Goal: Find specific page/section: Find specific page/section

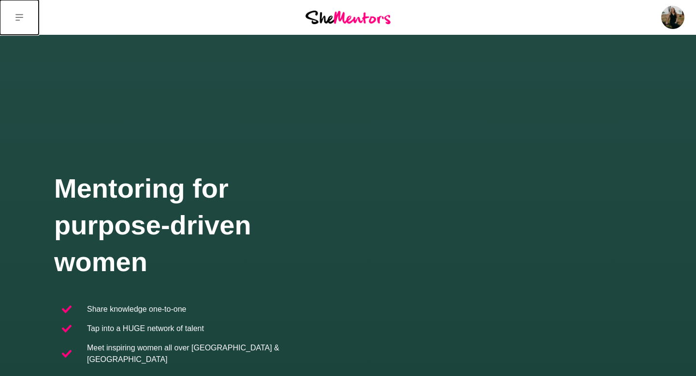
click at [22, 18] on icon at bounding box center [19, 18] width 8 height 8
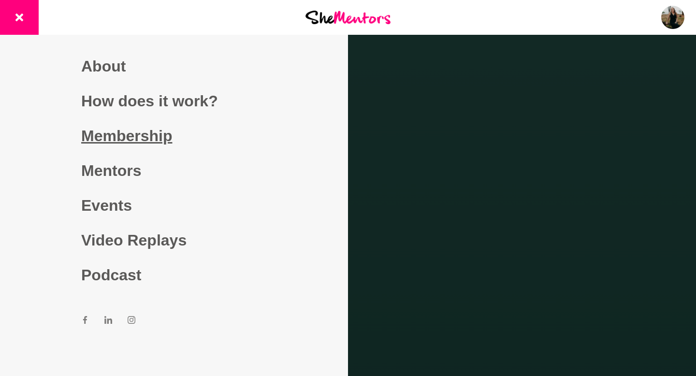
click at [136, 138] on link "Membership" at bounding box center [174, 135] width 186 height 35
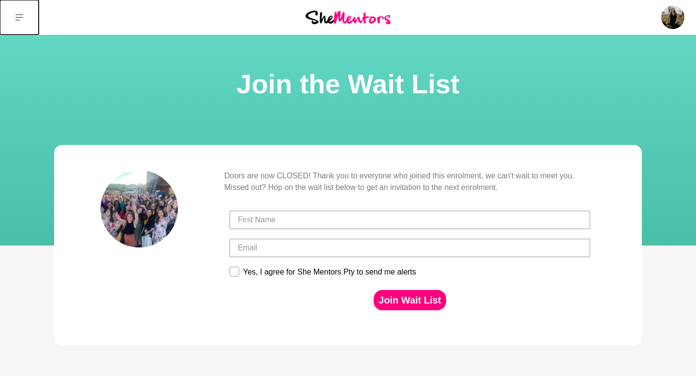
click at [12, 16] on button at bounding box center [19, 17] width 39 height 35
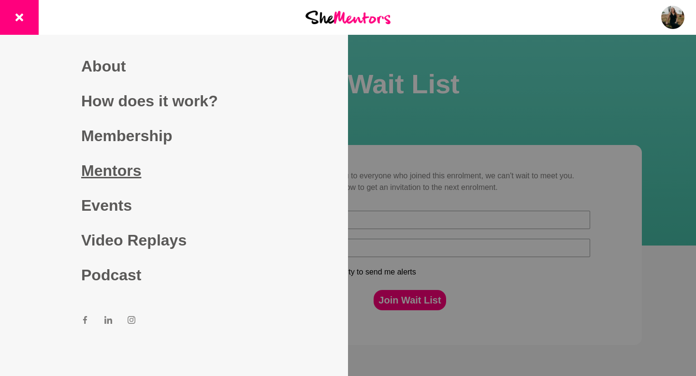
click at [112, 162] on link "Mentors" at bounding box center [174, 170] width 186 height 35
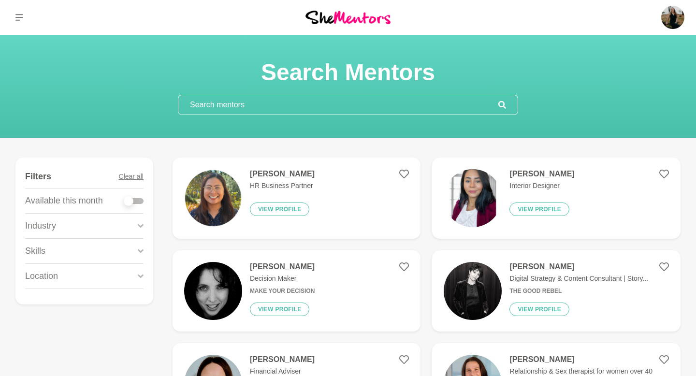
click at [325, 105] on input "text" at bounding box center [338, 104] width 320 height 19
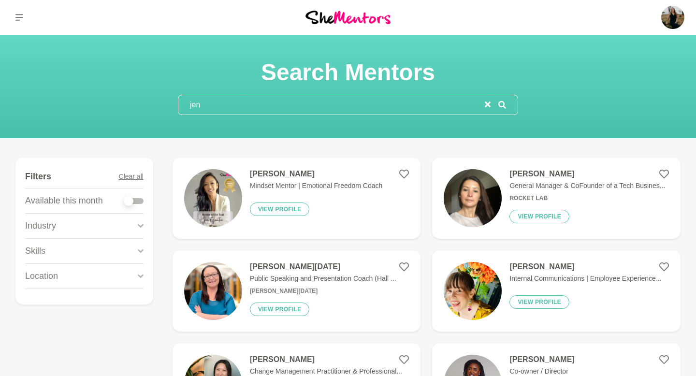
type input "jen"
click at [347, 175] on h4 "[PERSON_NAME]" at bounding box center [316, 174] width 132 height 10
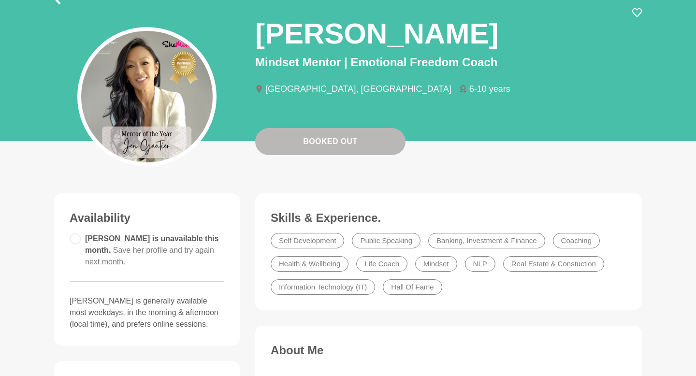
scroll to position [71, 0]
